Goal: Task Accomplishment & Management: Use online tool/utility

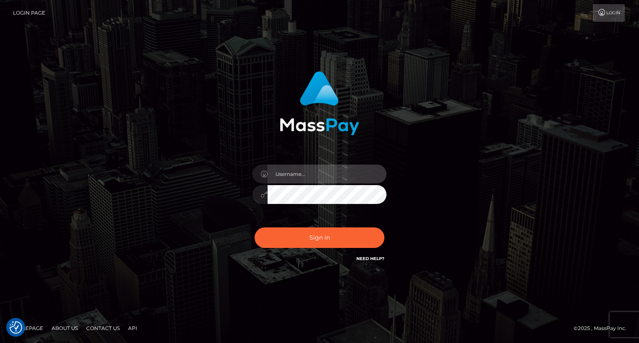
click at [324, 176] on input "text" at bounding box center [327, 174] width 119 height 19
type input "oli.fanvue"
click at [360, 169] on input "text" at bounding box center [327, 174] width 119 height 19
type input "oli.fanvue"
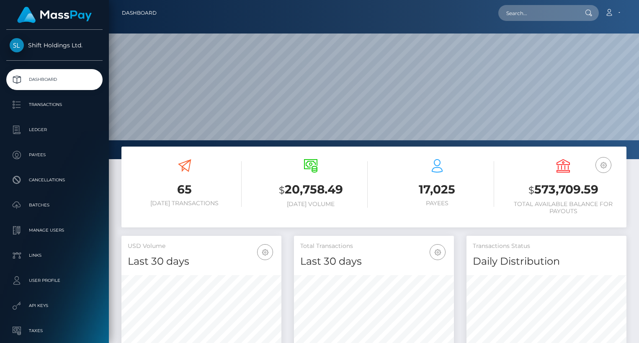
scroll to position [148, 160]
click at [535, 12] on input "text" at bounding box center [537, 13] width 79 height 16
paste input "bbmwia1@gmail.com"
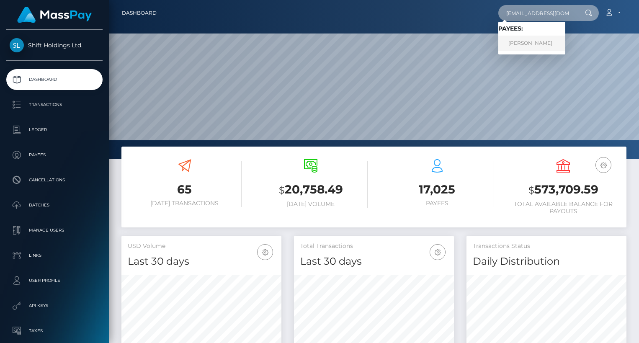
type input "bbmwia1@gmail.com"
click at [534, 41] on link "Viktor Ivanko" at bounding box center [531, 43] width 67 height 15
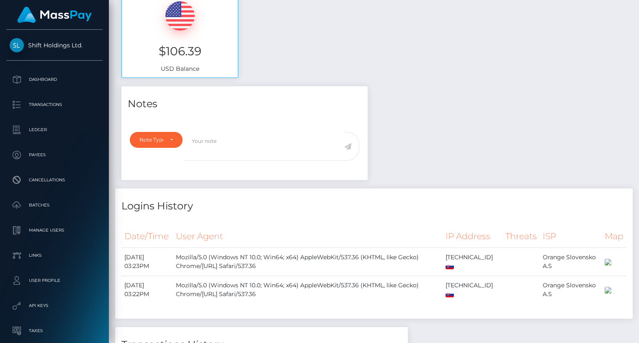
scroll to position [499, 0]
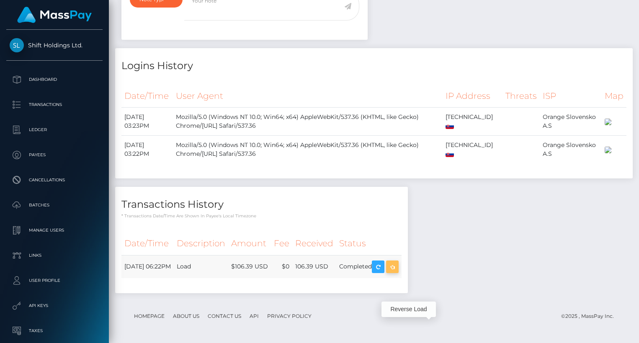
click at [398, 264] on icon "button" at bounding box center [392, 267] width 10 height 10
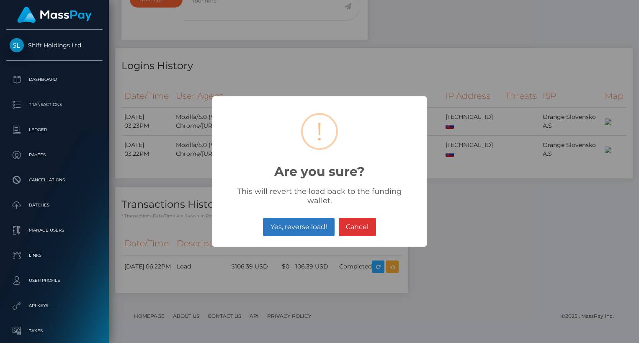
click at [315, 218] on button "Yes, reverse load!" at bounding box center [298, 227] width 71 height 18
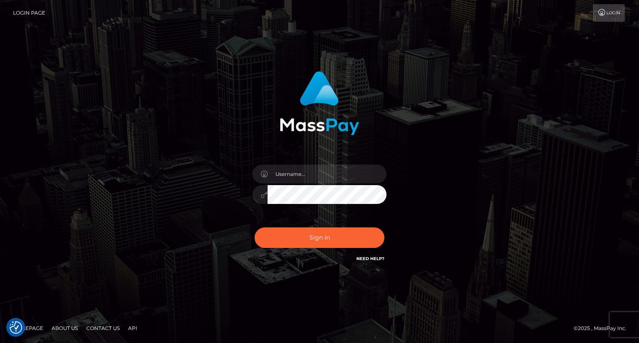
checkbox input "true"
click at [297, 173] on input "text" at bounding box center [327, 174] width 119 height 19
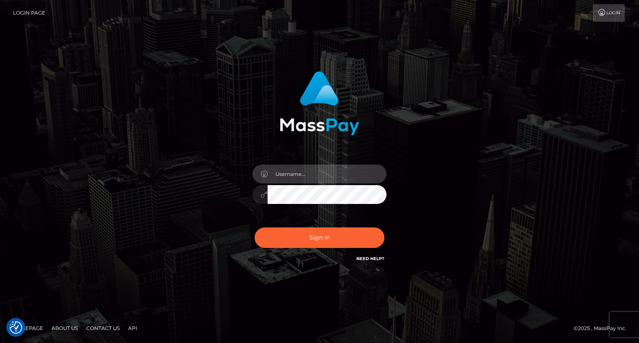
type input "oli.fanvue"
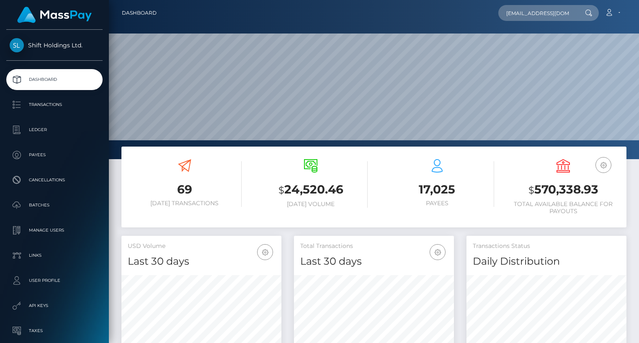
scroll to position [0, 5]
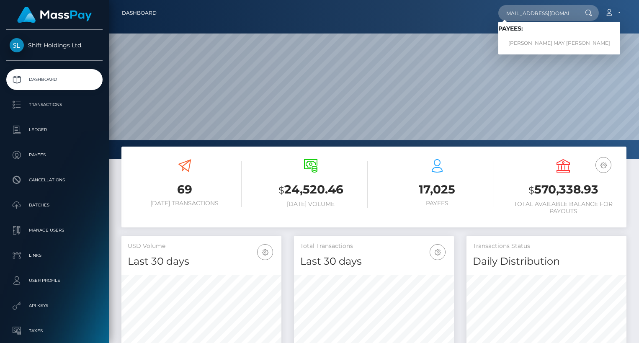
type input "[EMAIL_ADDRESS][DOMAIN_NAME]"
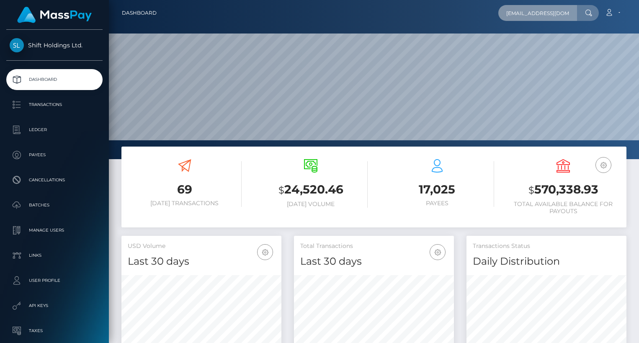
click at [553, 7] on input "[EMAIL_ADDRESS][DOMAIN_NAME]" at bounding box center [537, 13] width 79 height 16
click at [553, 10] on input "[EMAIL_ADDRESS][DOMAIN_NAME]" at bounding box center [537, 13] width 79 height 16
click at [566, 11] on input "[EMAIL_ADDRESS][DOMAIN_NAME]" at bounding box center [537, 13] width 79 height 16
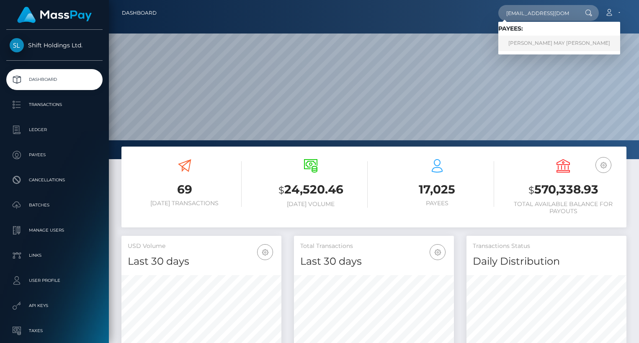
click at [540, 46] on link "[PERSON_NAME] MAY [PERSON_NAME]" at bounding box center [559, 43] width 122 height 15
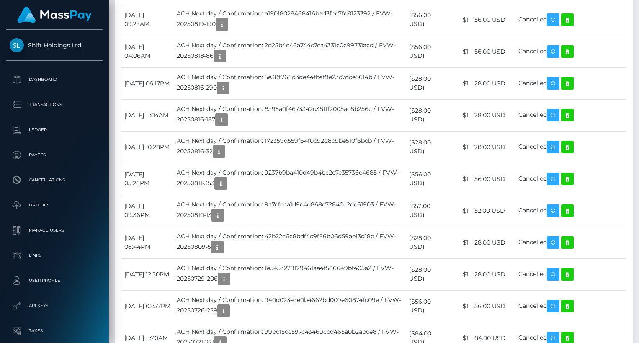
scroll to position [2085, 0]
